Goal: Task Accomplishment & Management: Use online tool/utility

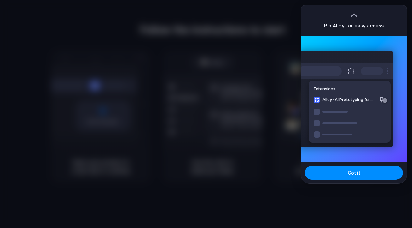
click at [349, 80] on div "Extensions Alloy · AI Prototyping for..." at bounding box center [345, 98] width 95 height 97
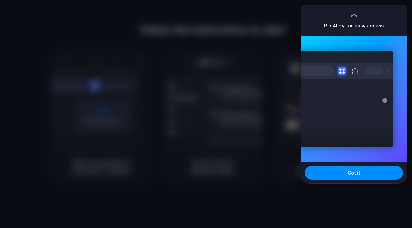
click at [351, 123] on div "Extensions Alloy · AI Prototyping for..." at bounding box center [345, 98] width 95 height 97
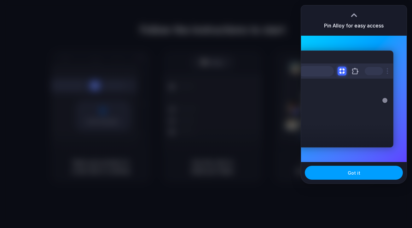
click at [360, 170] on button "Got it" at bounding box center [354, 172] width 98 height 14
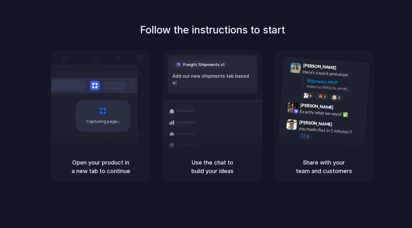
click at [238, 99] on div "Freight Shipments v1 Add our new shipments tab based o | Shipments Container fr…" at bounding box center [212, 122] width 107 height 134
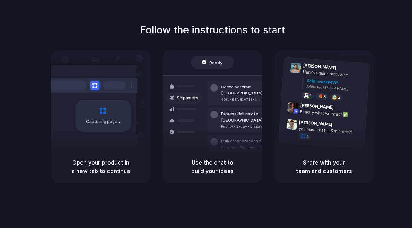
click at [363, 37] on div "Follow the instructions to start Capturing page Open your product in a new tab …" at bounding box center [212, 102] width 412 height 160
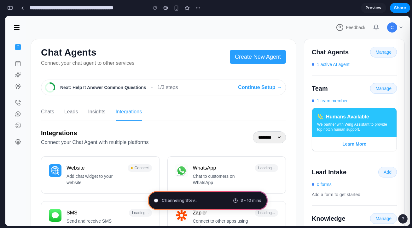
type input "**********"
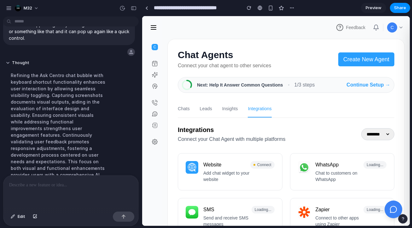
scroll to position [8, 0]
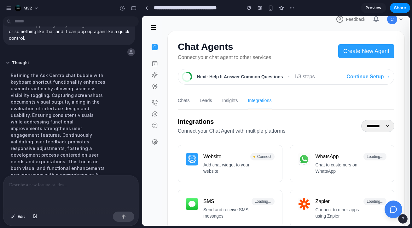
click at [158, 63] on link at bounding box center [155, 63] width 20 height 11
click at [157, 74] on img at bounding box center [155, 75] width 6 height 6
click at [155, 84] on img at bounding box center [155, 86] width 6 height 6
click at [155, 99] on img at bounding box center [155, 102] width 6 height 6
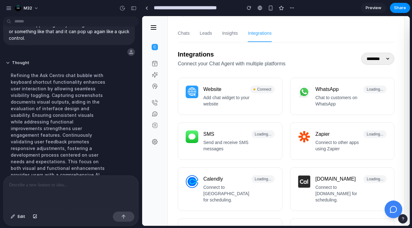
scroll to position [0, 0]
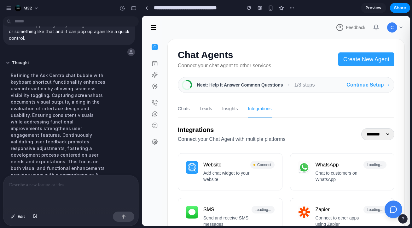
click at [362, 83] on button "Continue Setup →" at bounding box center [368, 85] width 44 height 8
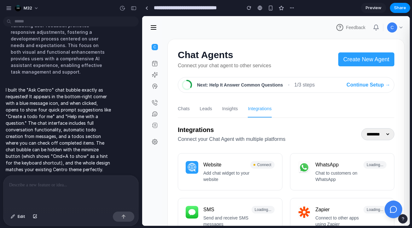
scroll to position [4, 0]
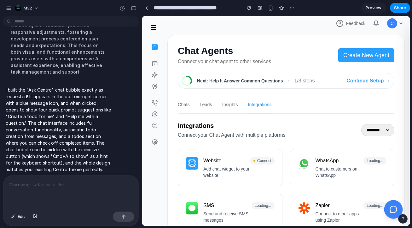
click at [393, 206] on icon at bounding box center [393, 209] width 8 height 8
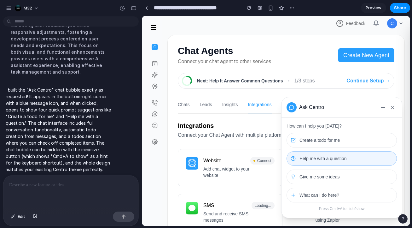
click at [321, 161] on span "Help me with a question" at bounding box center [322, 158] width 47 height 6
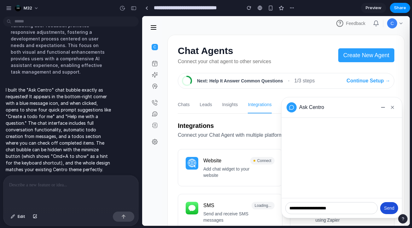
click at [388, 205] on button "Send" at bounding box center [389, 208] width 18 height 12
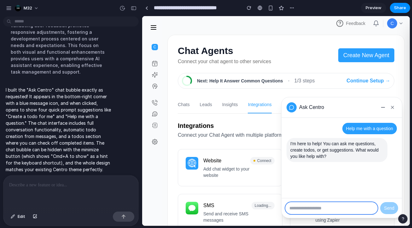
click at [324, 204] on input "text" at bounding box center [331, 208] width 92 height 12
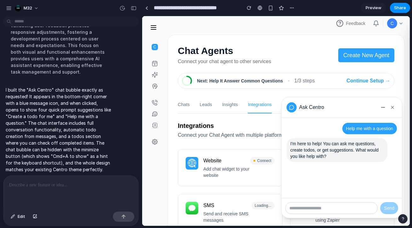
click at [72, 194] on div at bounding box center [70, 191] width 135 height 33
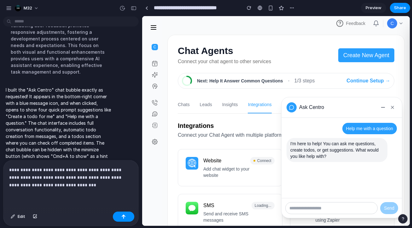
scroll to position [227, 0]
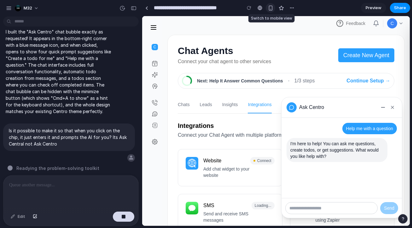
click at [269, 9] on div "button" at bounding box center [270, 7] width 5 height 5
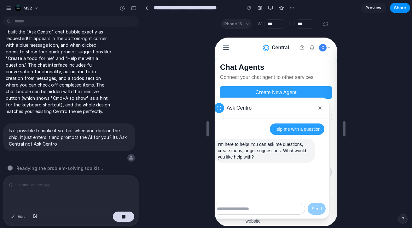
scroll to position [90, 0]
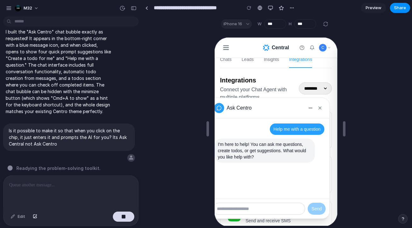
click at [278, 63] on nav "Chats Leads Insights Integrations" at bounding box center [275, 58] width 112 height 17
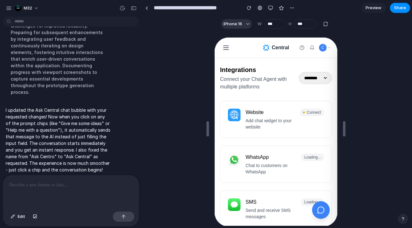
scroll to position [244, 0]
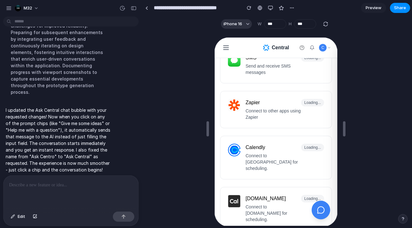
click at [322, 210] on icon at bounding box center [320, 209] width 8 height 8
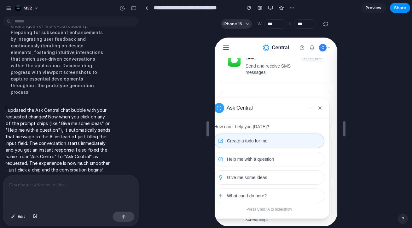
click at [278, 137] on button "Create a todo for me" at bounding box center [268, 140] width 110 height 14
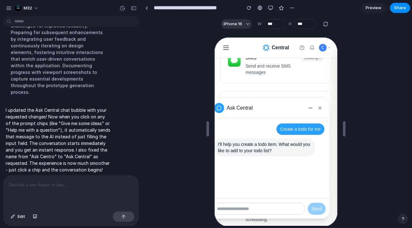
scroll to position [11, 0]
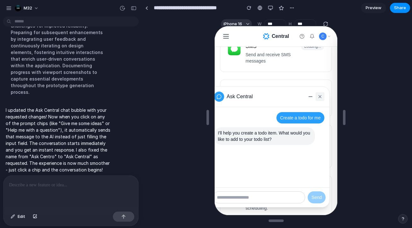
click at [322, 95] on button at bounding box center [319, 95] width 9 height 9
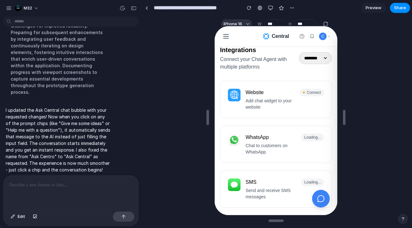
scroll to position [85, 0]
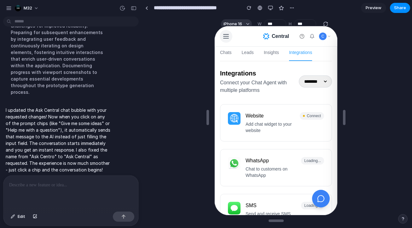
click at [229, 38] on button at bounding box center [225, 35] width 13 height 13
drag, startPoint x: 229, startPoint y: 59, endPoint x: 234, endPoint y: 59, distance: 5.0
click at [229, 55] on span "Chats" at bounding box center [225, 52] width 12 height 7
click at [247, 55] on span "Leads" at bounding box center [247, 52] width 12 height 7
click at [274, 55] on span "Insights" at bounding box center [270, 52] width 15 height 7
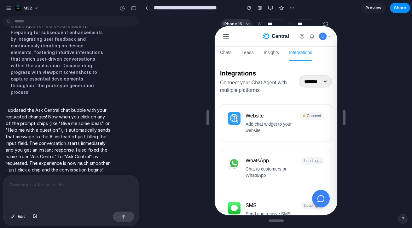
click at [297, 78] on div "Integrations Connect your Chat Agent with multiple platforms ******** *********…" at bounding box center [275, 80] width 112 height 25
click at [298, 78] on select "******** ********* ********" at bounding box center [314, 81] width 33 height 12
click at [362, 0] on html "m32 I want to build like an Ask Centro chat bubble on the bottom right side tha…" at bounding box center [206, 114] width 412 height 228
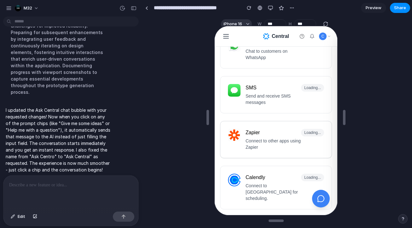
scroll to position [273, 0]
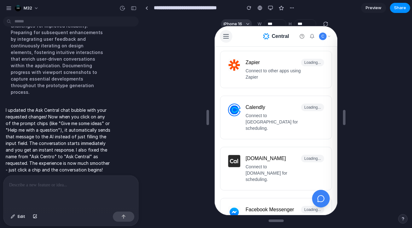
click at [227, 38] on line at bounding box center [225, 38] width 5 height 0
click at [226, 34] on icon at bounding box center [226, 36] width 8 height 8
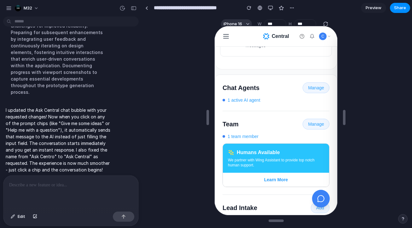
scroll to position [568, 0]
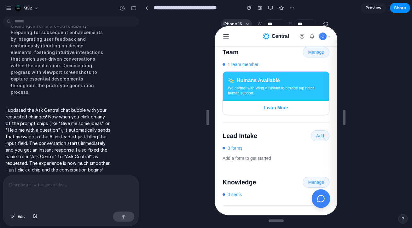
click at [321, 194] on icon at bounding box center [320, 198] width 8 height 8
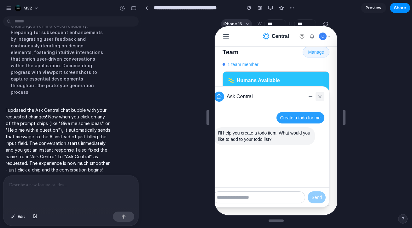
click at [320, 94] on icon at bounding box center [319, 95] width 5 height 5
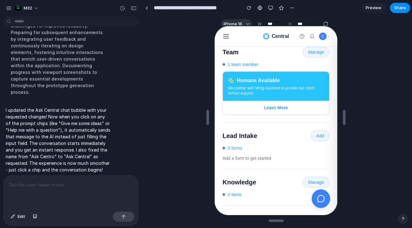
click at [320, 199] on icon at bounding box center [320, 198] width 8 height 8
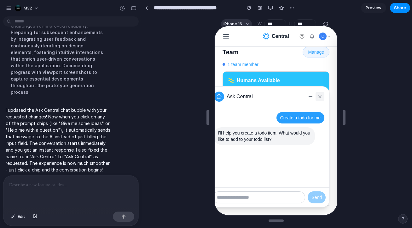
click at [321, 93] on icon at bounding box center [319, 95] width 5 height 5
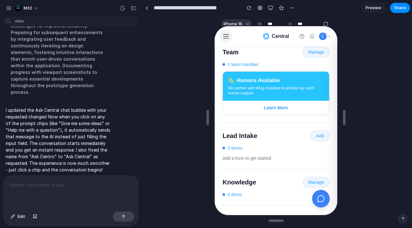
click at [224, 36] on icon at bounding box center [226, 36] width 8 height 8
click at [224, 40] on button at bounding box center [225, 35] width 13 height 13
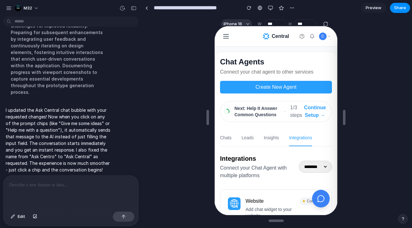
scroll to position [0, 0]
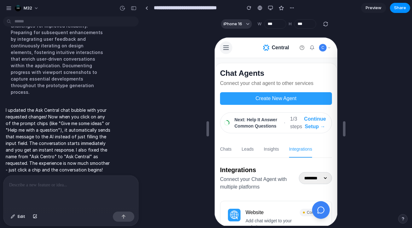
click at [225, 46] on icon at bounding box center [226, 47] width 8 height 8
click at [268, 7] on div "button" at bounding box center [270, 7] width 5 height 5
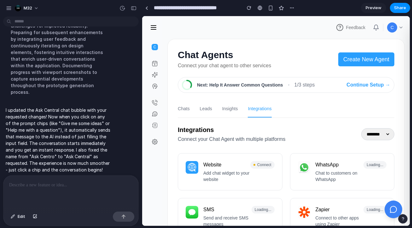
click at [158, 102] on img at bounding box center [155, 102] width 6 height 6
click at [154, 112] on img at bounding box center [155, 114] width 6 height 6
click at [83, 182] on p at bounding box center [69, 185] width 121 height 8
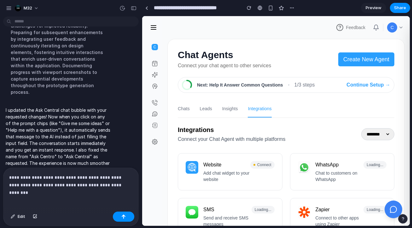
click at [28, 182] on p "**********" at bounding box center [69, 180] width 121 height 15
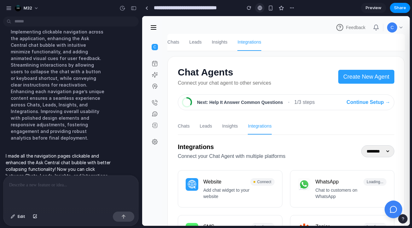
scroll to position [476, 0]
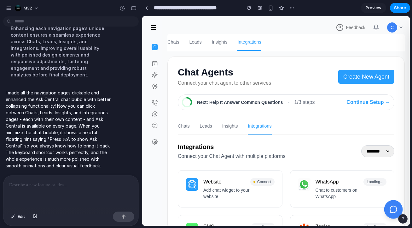
click at [393, 207] on icon at bounding box center [393, 209] width 8 height 8
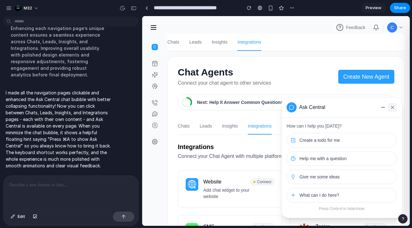
click at [390, 107] on icon at bounding box center [392, 107] width 5 height 5
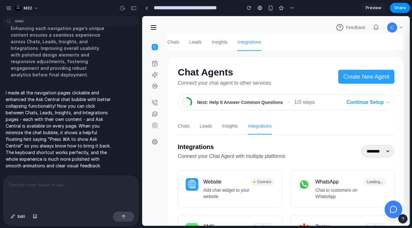
click at [153, 68] on div at bounding box center [152, 74] width 20 height 39
click at [155, 62] on img at bounding box center [155, 63] width 6 height 6
click at [154, 72] on img at bounding box center [155, 75] width 6 height 6
click at [154, 86] on img at bounding box center [155, 86] width 6 height 6
click at [154, 96] on div at bounding box center [152, 113] width 20 height 39
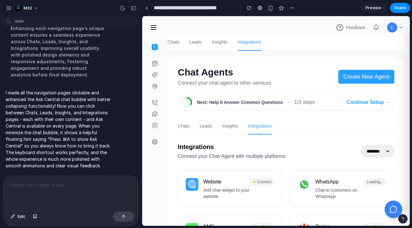
click at [154, 105] on img at bounding box center [155, 102] width 6 height 6
drag, startPoint x: 154, startPoint y: 111, endPoint x: 153, endPoint y: 123, distance: 11.8
click at [153, 120] on div at bounding box center [152, 113] width 20 height 39
click at [152, 130] on button "button" at bounding box center [155, 124] width 20 height 11
click at [151, 137] on div at bounding box center [152, 141] width 20 height 16
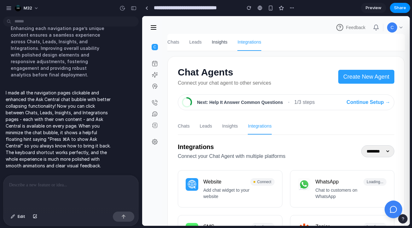
click at [214, 41] on span "Insights" at bounding box center [220, 42] width 16 height 7
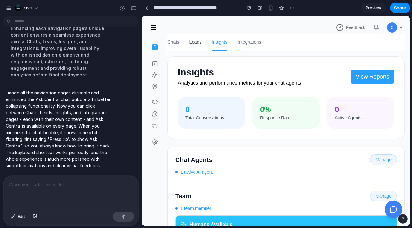
click at [194, 43] on span "Leads" at bounding box center [195, 42] width 12 height 7
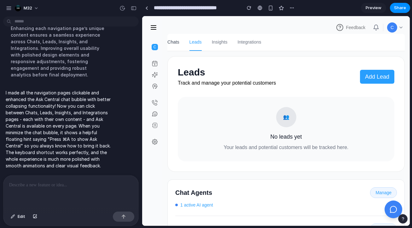
click at [174, 43] on span "Chats" at bounding box center [173, 42] width 12 height 7
click at [198, 43] on span "Leads" at bounding box center [195, 42] width 12 height 7
click at [213, 42] on span "Insights" at bounding box center [220, 42] width 16 height 7
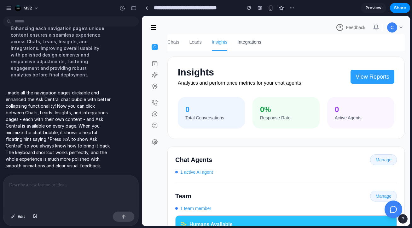
click at [239, 42] on span "Integrations" at bounding box center [249, 42] width 24 height 7
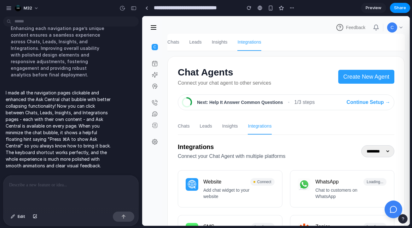
drag, startPoint x: 150, startPoint y: 62, endPoint x: 153, endPoint y: 61, distance: 3.9
click at [150, 62] on link at bounding box center [155, 63] width 20 height 11
click at [158, 27] on button at bounding box center [153, 27] width 13 height 13
click at [92, 181] on p at bounding box center [69, 185] width 121 height 8
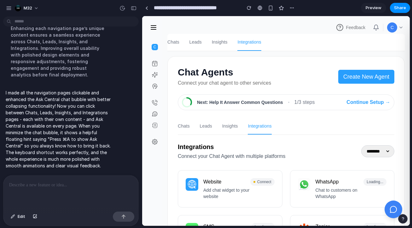
click at [44, 184] on p at bounding box center [69, 185] width 121 height 8
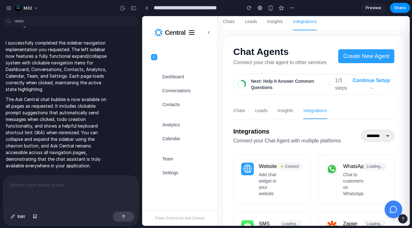
scroll to position [33, 0]
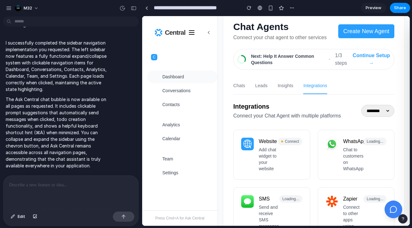
click at [171, 72] on button "Dashboard" at bounding box center [182, 76] width 70 height 13
click at [171, 86] on button "Conversations" at bounding box center [182, 90] width 70 height 13
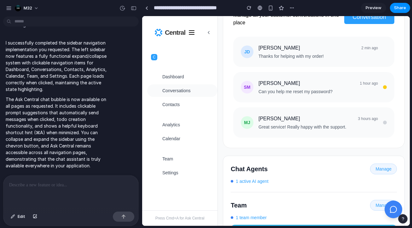
click at [175, 95] on button "Conversations" at bounding box center [182, 90] width 70 height 13
click at [174, 103] on span "Contacts" at bounding box center [170, 104] width 17 height 6
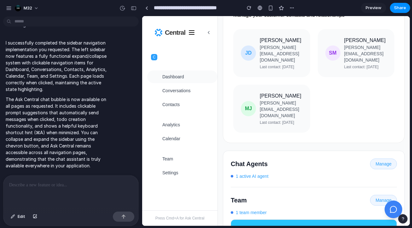
click at [179, 83] on button "Dashboard" at bounding box center [182, 76] width 70 height 13
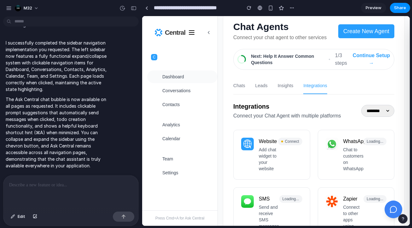
click at [178, 79] on span "Dashboard" at bounding box center [173, 76] width 22 height 6
click at [184, 120] on button "Analytics" at bounding box center [182, 124] width 70 height 13
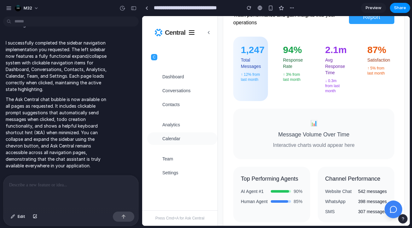
click at [180, 136] on span "Calendar" at bounding box center [171, 138] width 18 height 6
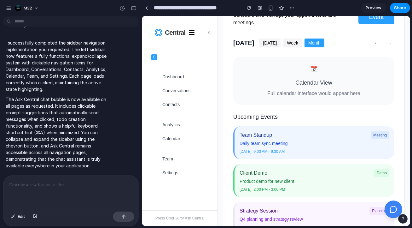
click at [172, 151] on div "Team Settings" at bounding box center [180, 166] width 70 height 32
click at [168, 159] on span "Team" at bounding box center [167, 158] width 11 height 6
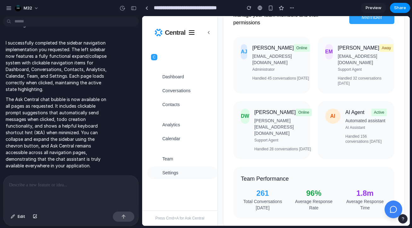
click at [167, 169] on span "Settings" at bounding box center [170, 172] width 16 height 6
select select "**********"
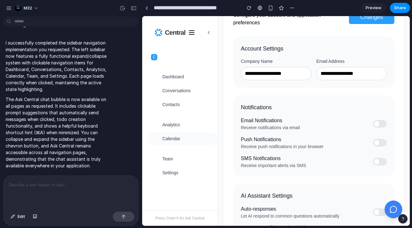
click at [171, 141] on span "Calendar" at bounding box center [171, 138] width 18 height 6
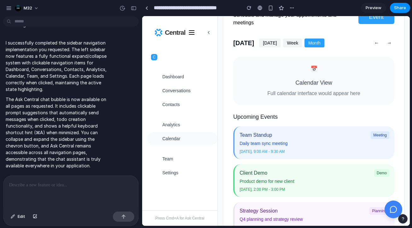
click at [172, 134] on button "Calendar" at bounding box center [182, 138] width 70 height 13
click at [173, 127] on span "Analytics" at bounding box center [171, 124] width 18 height 6
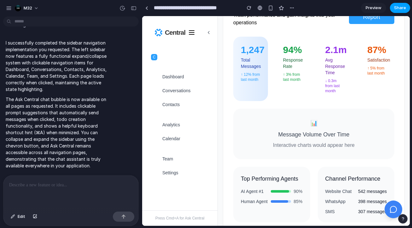
click at [395, 6] on span "Share" at bounding box center [400, 8] width 12 height 6
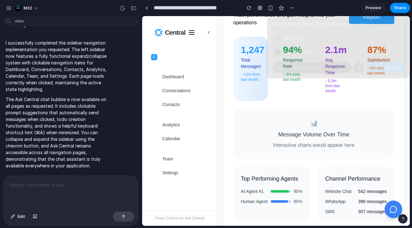
click at [376, 66] on div "button" at bounding box center [375, 67] width 5 height 5
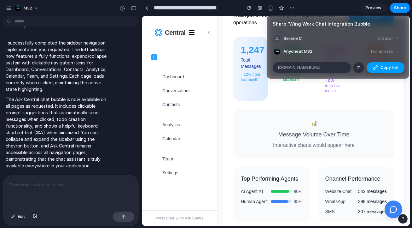
click at [375, 69] on div "button" at bounding box center [375, 67] width 5 height 5
drag, startPoint x: 332, startPoint y: 102, endPoint x: 155, endPoint y: 84, distance: 177.7
click at [332, 102] on div "Share ' Wing Work Chat Integration Bubble ' Serene C Creator Anyone at M32 Full…" at bounding box center [206, 114] width 412 height 228
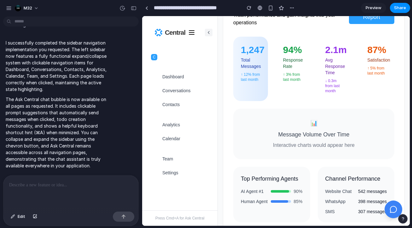
click at [211, 35] on button at bounding box center [209, 33] width 8 height 8
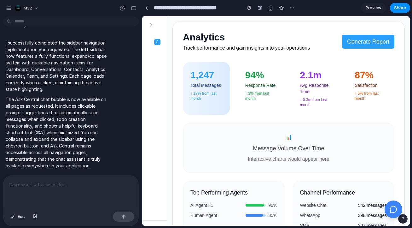
scroll to position [244, 0]
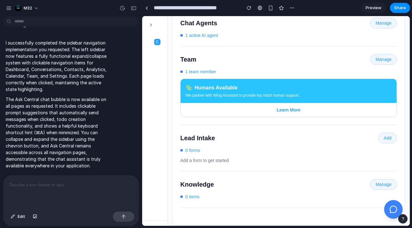
click at [395, 208] on icon at bounding box center [393, 209] width 8 height 8
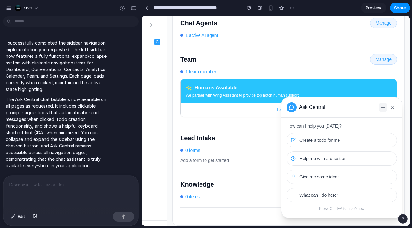
click at [384, 107] on button at bounding box center [383, 107] width 8 height 9
click at [393, 105] on icon at bounding box center [392, 107] width 5 height 5
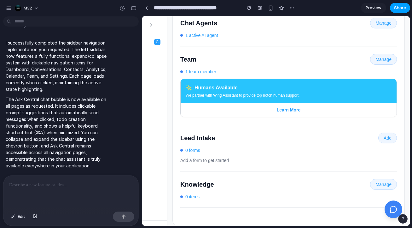
click at [401, 9] on span "Share" at bounding box center [400, 8] width 12 height 6
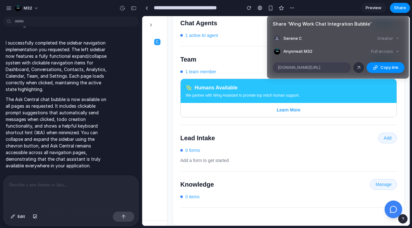
click at [350, 67] on div "alloy.app/m32/p/851022b3-06ad-4885-84d6-2d21a542beac" at bounding box center [312, 67] width 78 height 11
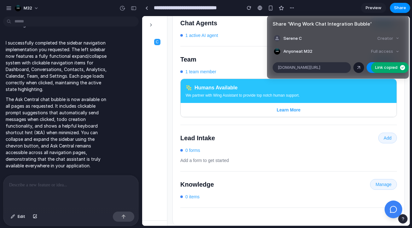
click at [355, 67] on link at bounding box center [358, 67] width 11 height 11
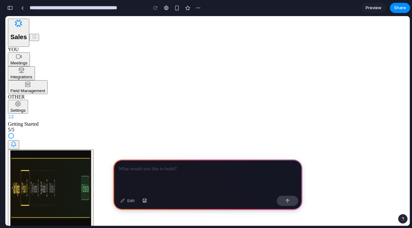
paste div
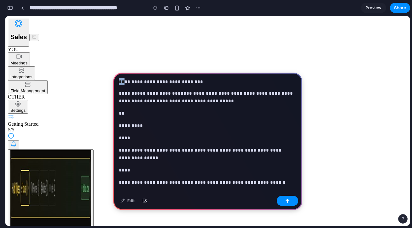
drag, startPoint x: 128, startPoint y: 95, endPoint x: 107, endPoint y: 79, distance: 26.0
drag, startPoint x: 198, startPoint y: 83, endPoint x: 219, endPoint y: 83, distance: 21.1
click at [213, 83] on h4 "**********" at bounding box center [206, 81] width 175 height 7
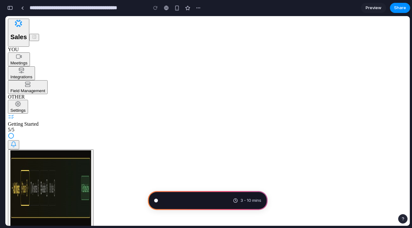
scroll to position [185, 0]
type input "**********"
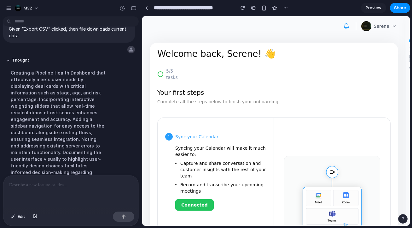
scroll to position [78, 0]
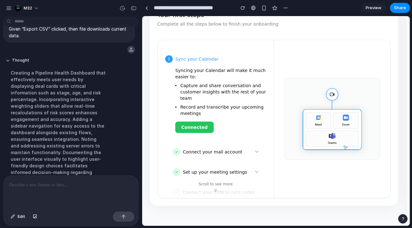
click at [200, 121] on button "Connected" at bounding box center [194, 126] width 38 height 11
click at [203, 149] on button "Connect your mail account" at bounding box center [215, 152] width 101 height 18
click at [210, 169] on div "Set up your meeting settings" at bounding box center [218, 172] width 70 height 6
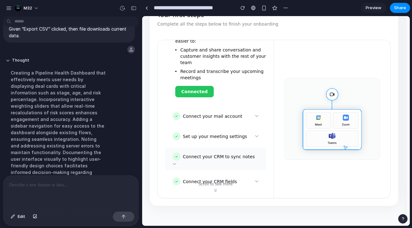
scroll to position [84, 0]
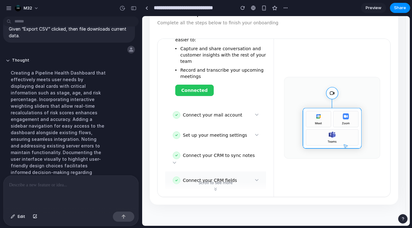
click at [213, 177] on div "Connect your CRM fields" at bounding box center [218, 180] width 70 height 6
click at [193, 156] on button "Connect your CRM to sync notes" at bounding box center [215, 157] width 101 height 22
click at [194, 152] on button "Connect your CRM to sync notes" at bounding box center [215, 157] width 101 height 22
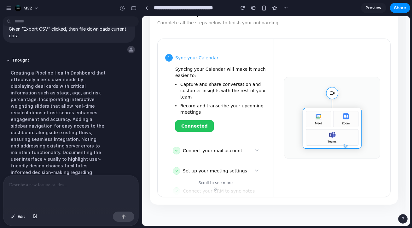
scroll to position [0, 0]
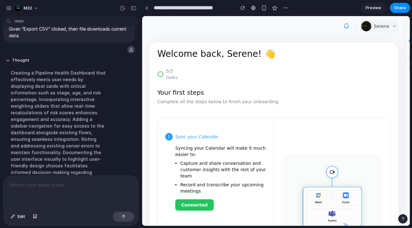
click at [382, 30] on button "Serene" at bounding box center [379, 26] width 38 height 13
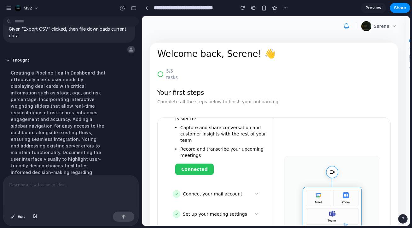
click at [201, 164] on button "Connected" at bounding box center [194, 168] width 38 height 11
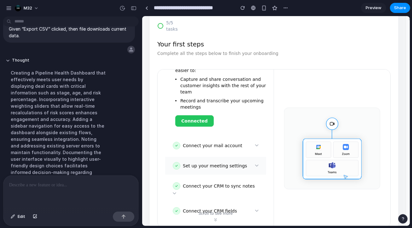
click at [217, 157] on button "Set up your meeting settings" at bounding box center [215, 166] width 101 height 18
click at [217, 145] on button "Connect your mail account" at bounding box center [215, 145] width 101 height 18
click at [213, 162] on div "Set up your meeting settings" at bounding box center [218, 165] width 70 height 6
click at [207, 182] on div "Connect your CRM to sync notes" at bounding box center [221, 185] width 76 height 6
click at [203, 191] on button "Connect your CRM to sync notes" at bounding box center [215, 188] width 101 height 22
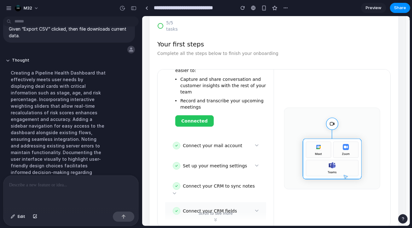
drag, startPoint x: 195, startPoint y: 197, endPoint x: 200, endPoint y: 201, distance: 5.6
click at [196, 202] on button "Connect your CRM fields" at bounding box center [215, 211] width 101 height 18
drag, startPoint x: 200, startPoint y: 201, endPoint x: 206, endPoint y: 201, distance: 6.6
click at [205, 202] on button "Connect your CRM fields" at bounding box center [215, 211] width 101 height 18
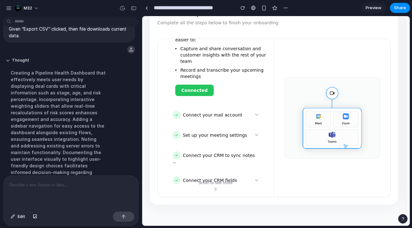
click at [55, 200] on div at bounding box center [70, 191] width 135 height 33
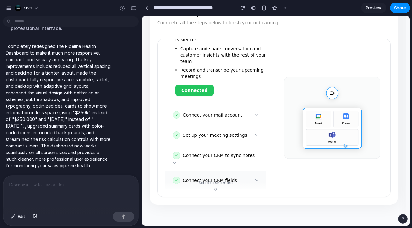
click at [227, 177] on div "Connect your CRM fields" at bounding box center [218, 180] width 70 height 6
click at [231, 172] on button "Connect your CRM fields" at bounding box center [215, 180] width 101 height 18
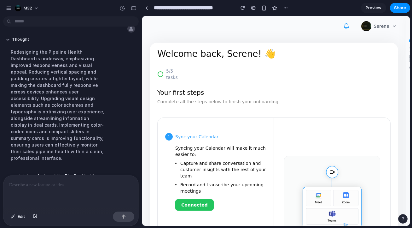
scroll to position [376, 0]
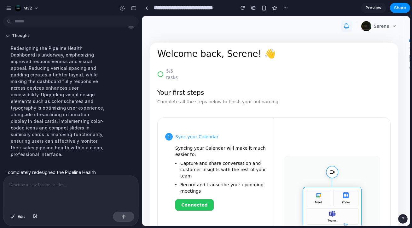
click at [345, 29] on icon at bounding box center [346, 26] width 6 height 6
click at [374, 28] on button "Serene" at bounding box center [379, 26] width 38 height 13
click at [262, 6] on div "button" at bounding box center [263, 7] width 5 height 5
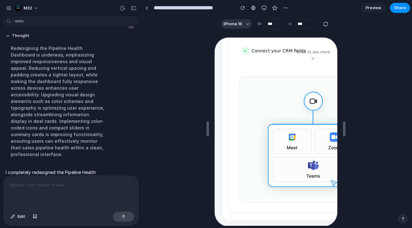
scroll to position [11, 0]
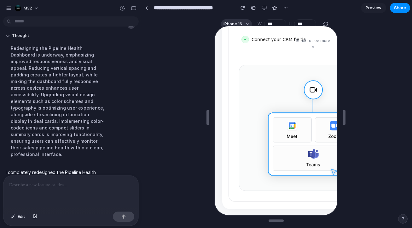
click at [71, 190] on div at bounding box center [70, 191] width 135 height 33
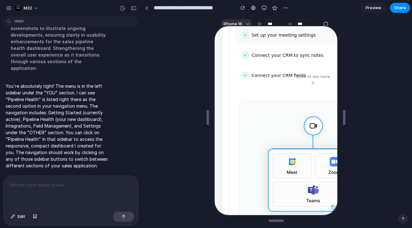
scroll to position [0, 0]
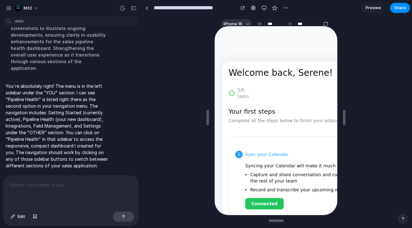
click at [259, 78] on div "Welcome back, Serene! 👋 5/5 tasks Your first steps Complete all the steps below…" at bounding box center [313, 98] width 182 height 75
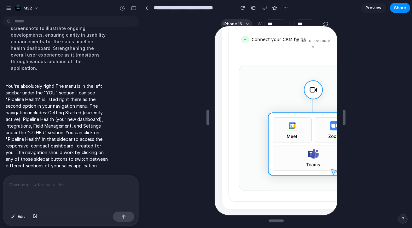
scroll to position [60, 0]
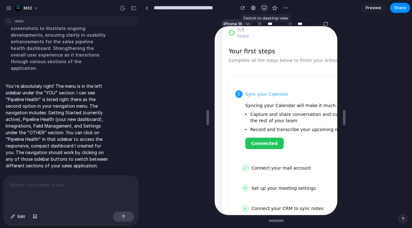
click at [263, 8] on div "button" at bounding box center [264, 7] width 5 height 5
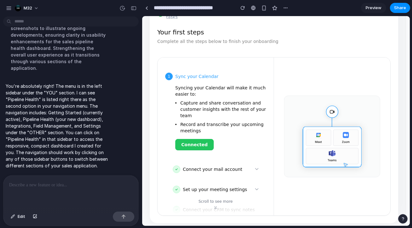
scroll to position [0, 0]
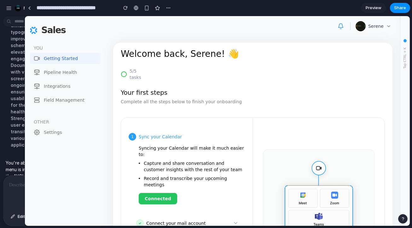
drag, startPoint x: 141, startPoint y: 136, endPoint x: 24, endPoint y: 131, distance: 117.0
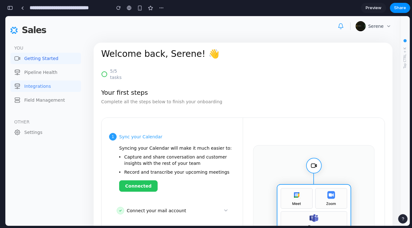
scroll to position [1158, 0]
click at [43, 72] on div "Pipeline Health" at bounding box center [40, 72] width 33 height 4
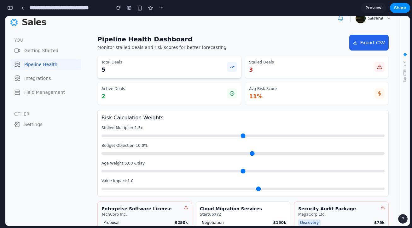
scroll to position [12, 0]
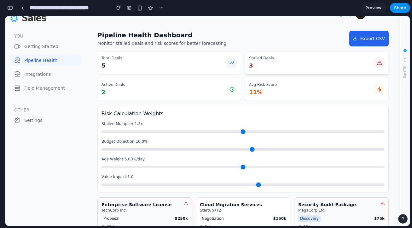
click at [309, 66] on div "Stalled Deals 3" at bounding box center [317, 62] width 136 height 14
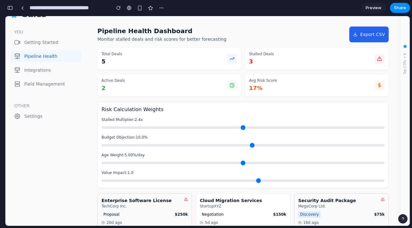
drag, startPoint x: 180, startPoint y: 129, endPoint x: 301, endPoint y: 126, distance: 121.4
type input "***"
click at [303, 126] on input "range" at bounding box center [242, 127] width 283 height 3
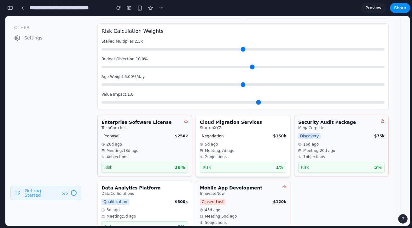
scroll to position [123, 0]
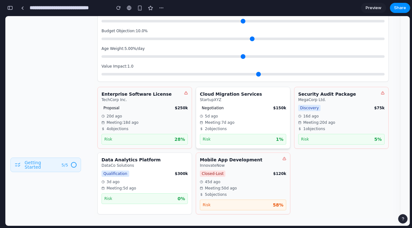
click at [207, 113] on span "5 d ago" at bounding box center [211, 115] width 13 height 5
click at [254, 111] on div "Cloud Migration Services StartupXYZ Negotiation $ 150 k 5 d ago Meeting: 7 d ag…" at bounding box center [243, 118] width 95 height 62
drag, startPoint x: 154, startPoint y: 125, endPoint x: 175, endPoint y: 136, distance: 23.4
click at [157, 126] on div "20 d ago Meeting: 18 d ago 4 objections" at bounding box center [144, 122] width 86 height 18
drag, startPoint x: 175, startPoint y: 136, endPoint x: 168, endPoint y: 137, distance: 6.3
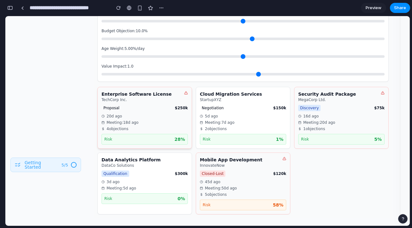
click at [174, 137] on span "28 %" at bounding box center [179, 139] width 11 height 6
drag, startPoint x: 154, startPoint y: 138, endPoint x: 171, endPoint y: 137, distance: 16.7
click at [155, 138] on div "Risk 28 %" at bounding box center [144, 139] width 81 height 6
click at [199, 137] on div "Cloud Migration Services StartupXYZ Negotiation $ 150 k 5 d ago Meeting: 7 d ag…" at bounding box center [243, 118] width 95 height 62
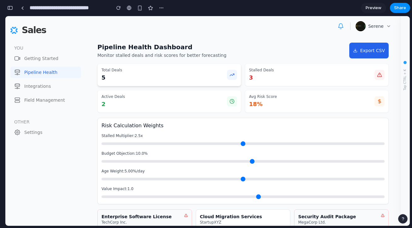
click at [169, 75] on div "Total Deals 5" at bounding box center [169, 74] width 136 height 14
click at [282, 79] on div "Stalled Deals 3" at bounding box center [317, 74] width 136 height 14
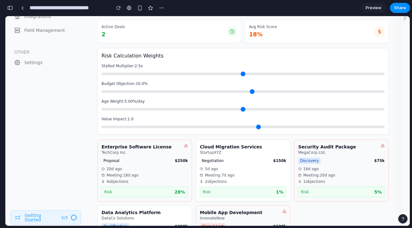
scroll to position [123, 0]
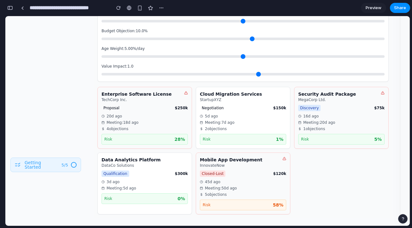
click at [8, 10] on button "button" at bounding box center [10, 8] width 10 height 10
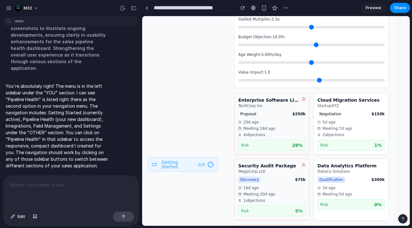
click at [45, 183] on p at bounding box center [69, 185] width 121 height 8
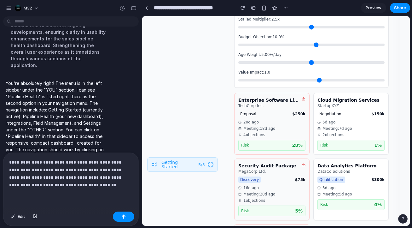
scroll to position [0, 0]
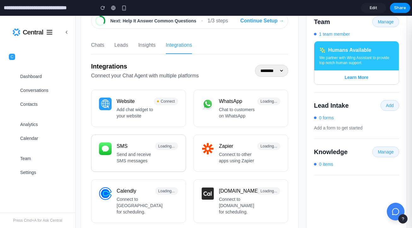
scroll to position [77, 0]
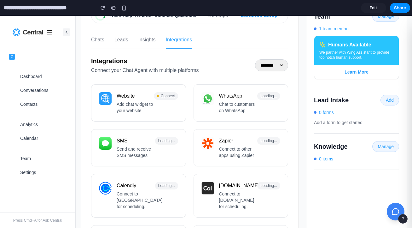
click at [68, 30] on icon at bounding box center [66, 32] width 5 height 5
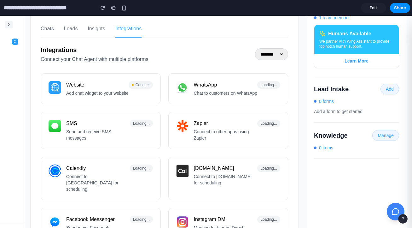
scroll to position [100, 0]
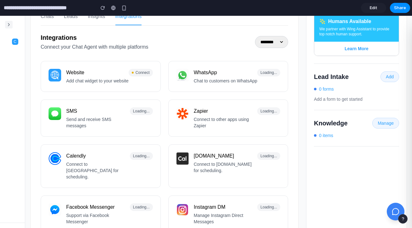
click at [7, 25] on icon at bounding box center [8, 24] width 5 height 5
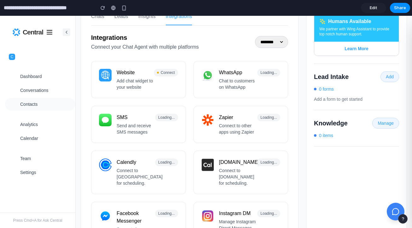
click at [37, 99] on button "Contacts" at bounding box center [40, 104] width 70 height 13
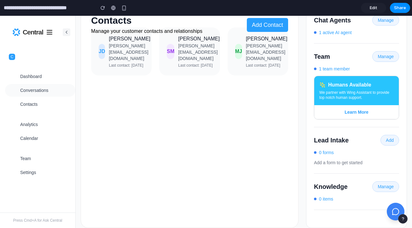
click at [41, 90] on span "Conversations" at bounding box center [34, 90] width 28 height 6
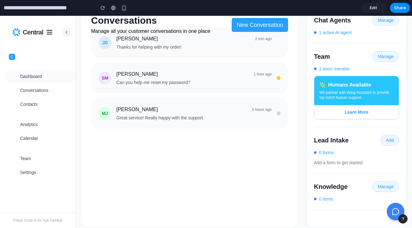
click at [46, 80] on button "Dashboard" at bounding box center [40, 76] width 70 height 13
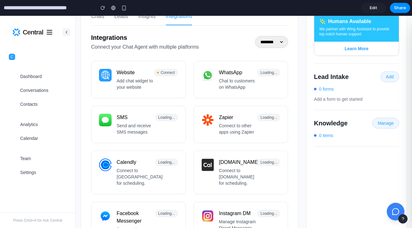
click at [67, 30] on icon at bounding box center [66, 32] width 5 height 5
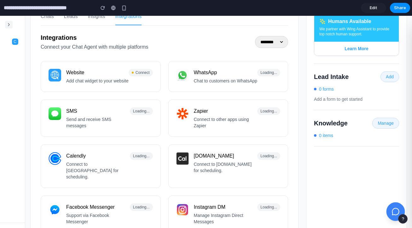
click at [392, 208] on icon at bounding box center [395, 211] width 8 height 8
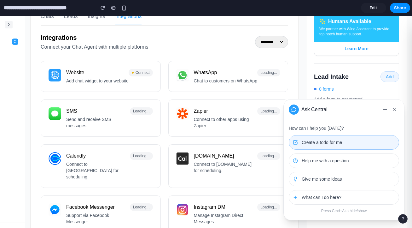
click at [324, 143] on span "Create a todo for me" at bounding box center [322, 142] width 40 height 6
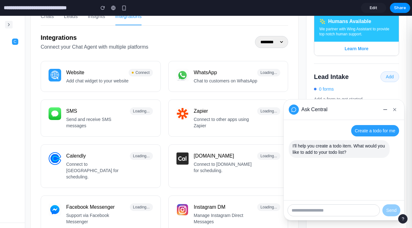
click at [346, 208] on input "text" at bounding box center [333, 210] width 92 height 12
type input "****"
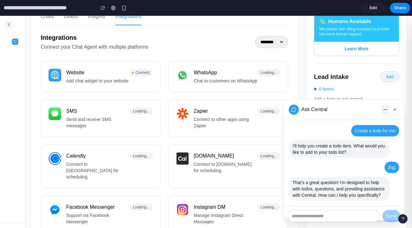
click at [386, 109] on div at bounding box center [385, 109] width 4 height 1
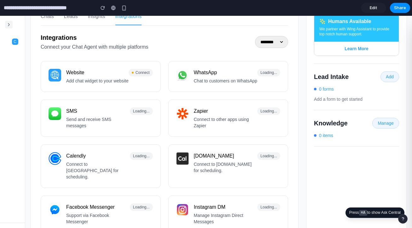
scroll to position [0, 0]
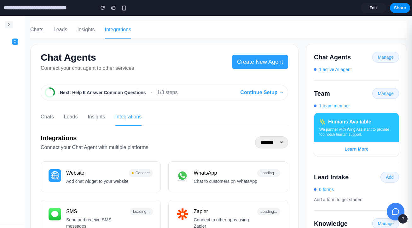
click at [67, 29] on nav "Chats Leads Insights Integrations" at bounding box center [218, 30] width 377 height 18
click at [11, 27] on icon at bounding box center [8, 24] width 5 height 5
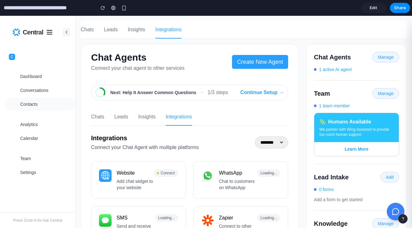
click at [26, 100] on button "Contacts" at bounding box center [40, 104] width 70 height 13
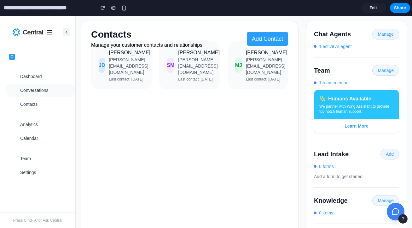
click at [37, 92] on span "Conversations" at bounding box center [34, 90] width 28 height 6
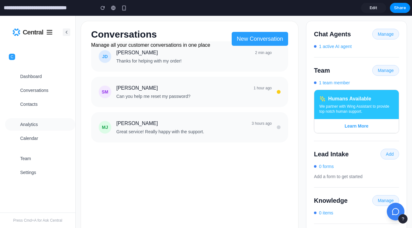
click at [36, 118] on button "Analytics" at bounding box center [40, 124] width 70 height 13
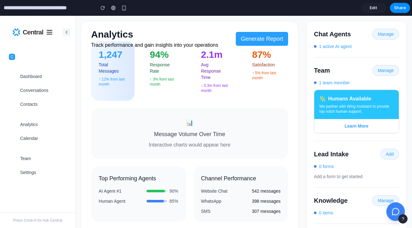
click at [394, 209] on icon at bounding box center [395, 211] width 8 height 8
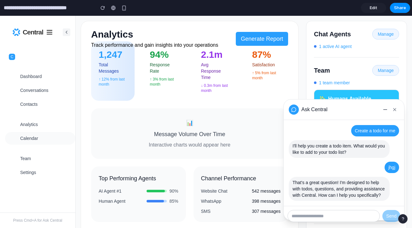
click at [36, 135] on button "Calendar" at bounding box center [40, 138] width 70 height 13
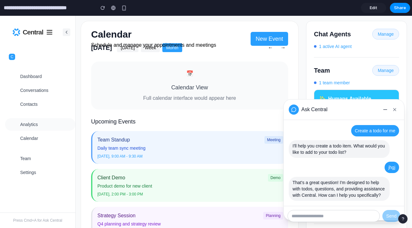
click at [34, 123] on span "Analytics" at bounding box center [29, 124] width 18 height 6
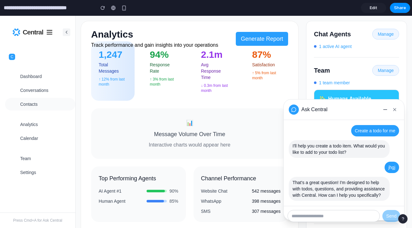
click at [35, 109] on button "Contacts" at bounding box center [40, 104] width 70 height 13
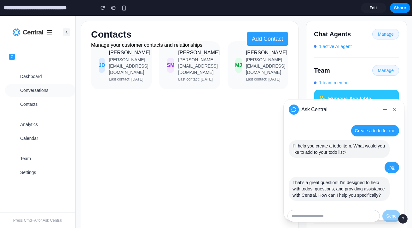
click at [38, 90] on span "Conversations" at bounding box center [34, 90] width 28 height 6
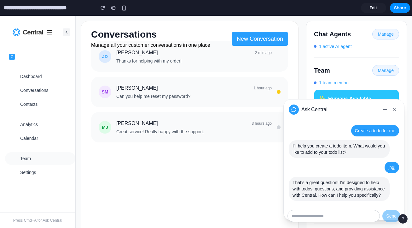
click at [21, 160] on span "Team" at bounding box center [25, 158] width 11 height 6
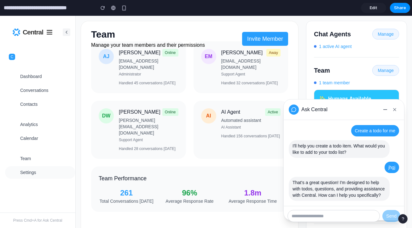
click at [27, 167] on button "Settings" at bounding box center [40, 172] width 70 height 13
select select "**********"
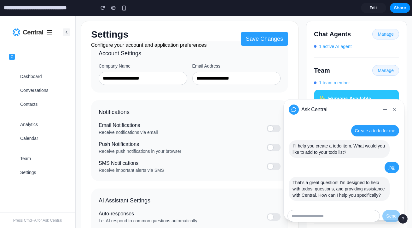
click at [70, 31] on div "Central" at bounding box center [37, 32] width 75 height 33
click at [68, 30] on icon at bounding box center [66, 32] width 5 height 5
